Goal: Book appointment/travel/reservation

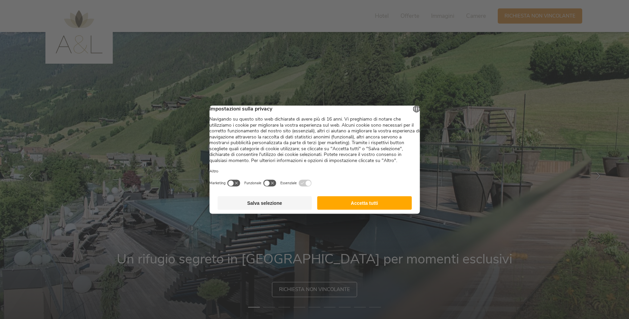
click at [363, 209] on button "Accetta tutti" at bounding box center [364, 202] width 95 height 13
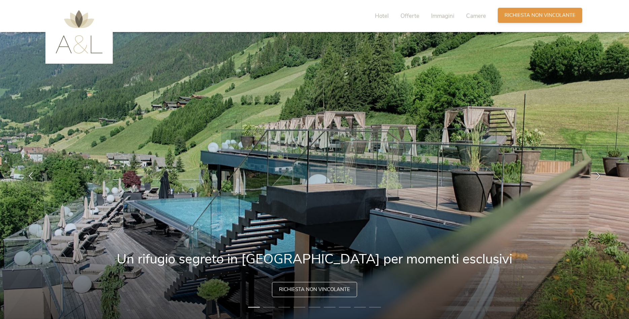
click at [564, 17] on span "Richiesta non vincolante" at bounding box center [539, 15] width 71 height 7
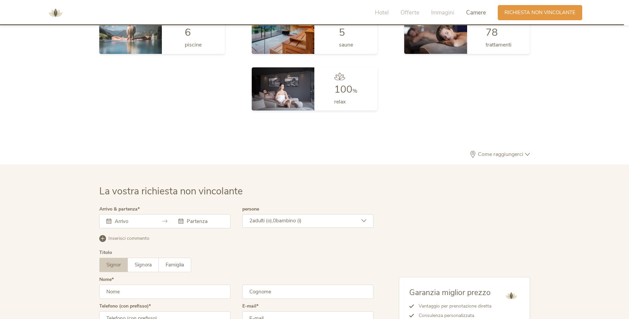
scroll to position [2027, 0]
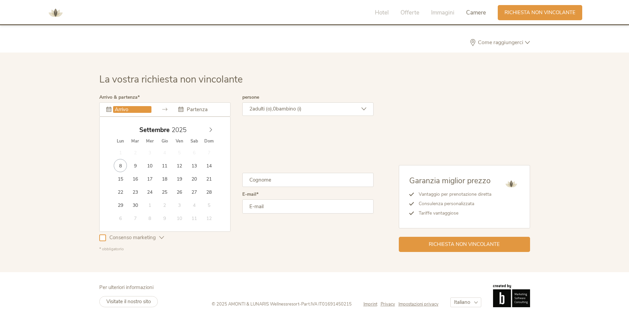
click at [124, 111] on input "text" at bounding box center [132, 109] width 38 height 7
click at [211, 129] on icon at bounding box center [210, 129] width 5 height 5
type input "31.12.2025"
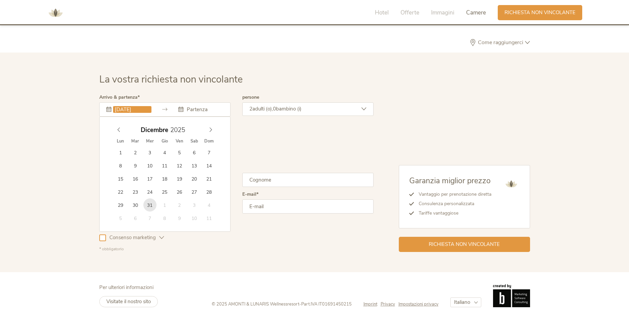
type input "2026"
type input "04.01.2026"
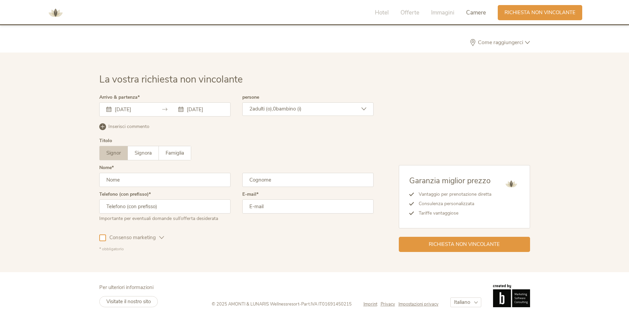
click at [292, 108] on span "bambino (i)" at bounding box center [289, 108] width 26 height 7
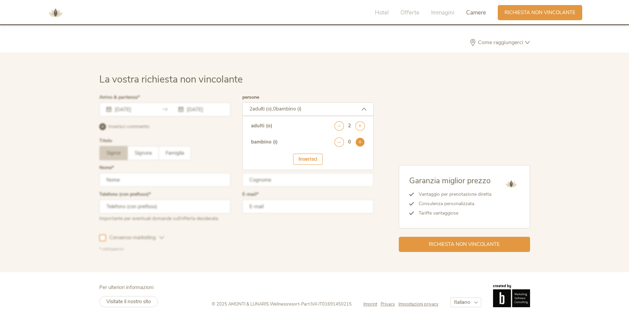
click at [363, 143] on icon at bounding box center [359, 141] width 9 height 9
click at [331, 155] on select "seleziona 0 1 2 3 4 5 6 7 8 9 10 11 12 13 14 15 16 17" at bounding box center [347, 160] width 33 height 11
select select "1"
click option "1" at bounding box center [0, 0] width 0 height 0
click at [309, 175] on div "Inserisci" at bounding box center [308, 179] width 30 height 11
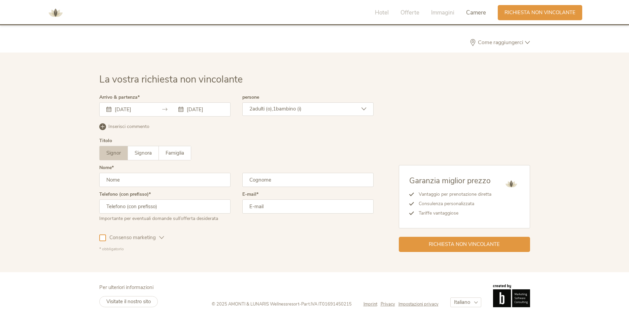
click at [146, 182] on input "text" at bounding box center [164, 180] width 131 height 14
type input "p"
type input "Paolo"
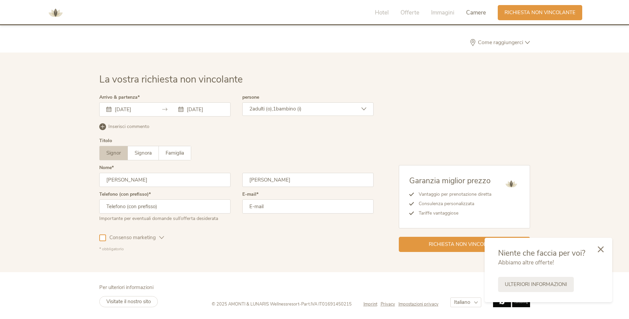
type input "Giacobazzi"
type input "+390495384916"
type input "info@giacobazzigomme.it"
drag, startPoint x: 114, startPoint y: 206, endPoint x: 297, endPoint y: 221, distance: 183.0
click at [230, 213] on input "+390495384916" at bounding box center [164, 206] width 131 height 14
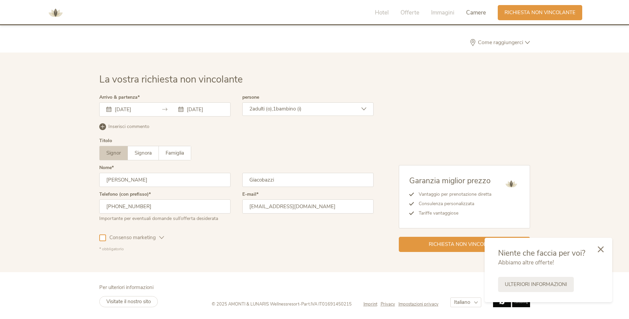
type input "+393341084017"
click at [288, 209] on input "info@giacobazzigomme.it" at bounding box center [307, 206] width 131 height 14
click at [289, 209] on input "info@giacobazzigomme.it" at bounding box center [307, 206] width 131 height 14
type input "paolo1giacobazzi@gmail.com"
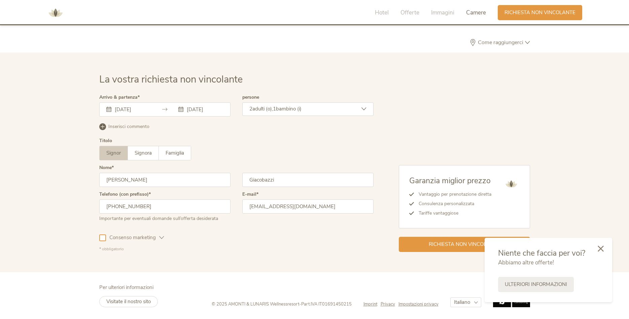
click at [600, 249] on icon at bounding box center [600, 248] width 6 height 6
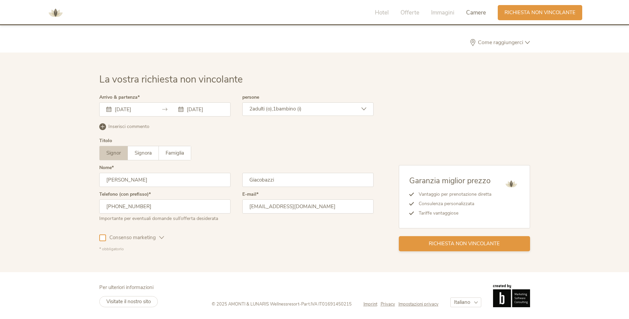
click at [450, 242] on span "Richiesta non vincolante" at bounding box center [464, 243] width 71 height 7
